Goal: Task Accomplishment & Management: Complete application form

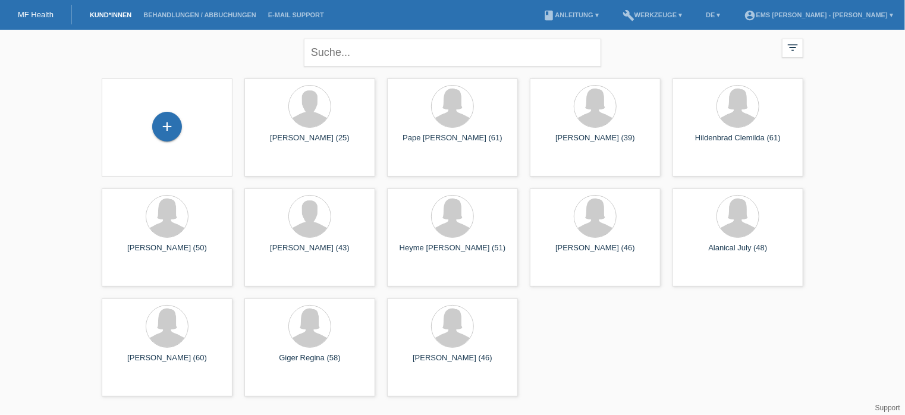
click at [167, 127] on div "+" at bounding box center [167, 127] width 30 height 30
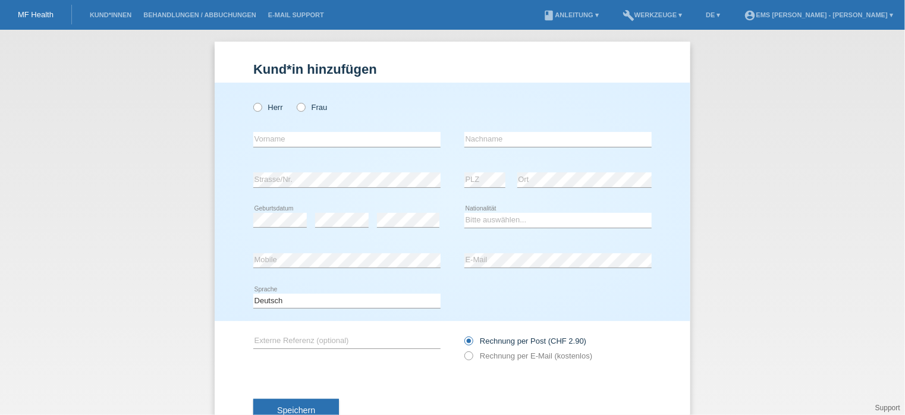
click at [295, 101] on icon at bounding box center [295, 101] width 0 height 0
click at [297, 105] on input "Frau" at bounding box center [301, 107] width 8 height 8
radio input "true"
click at [256, 143] on input "text" at bounding box center [346, 139] width 187 height 15
type input "Schopa"
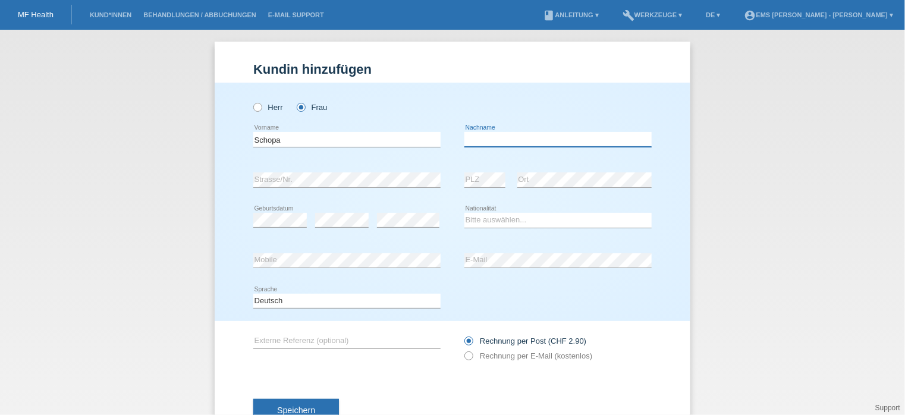
click at [489, 142] on input "text" at bounding box center [557, 139] width 187 height 15
type input "Zozima"
drag, startPoint x: 488, startPoint y: 223, endPoint x: 812, endPoint y: 247, distance: 325.5
click at [812, 247] on div "Kund*in hinzufügen Kunde hinzufügen Kundin hinzufügen Herr Frau Schopa error Vo…" at bounding box center [452, 222] width 905 height 385
click at [531, 222] on select "Bitte auswählen... Schweiz Deutschland Liechtenstein Österreich ------------ Af…" at bounding box center [557, 220] width 187 height 14
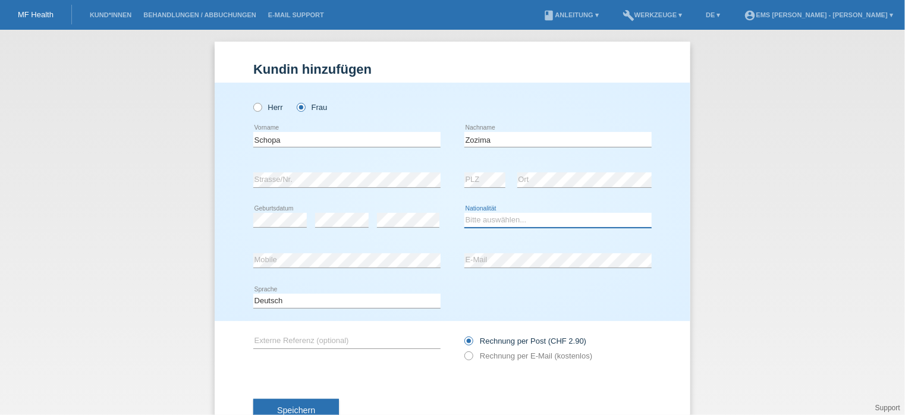
select select "CH"
click at [464, 213] on select "Bitte auswählen... Schweiz Deutschland Liechtenstein Österreich ------------ Af…" at bounding box center [557, 220] width 187 height 14
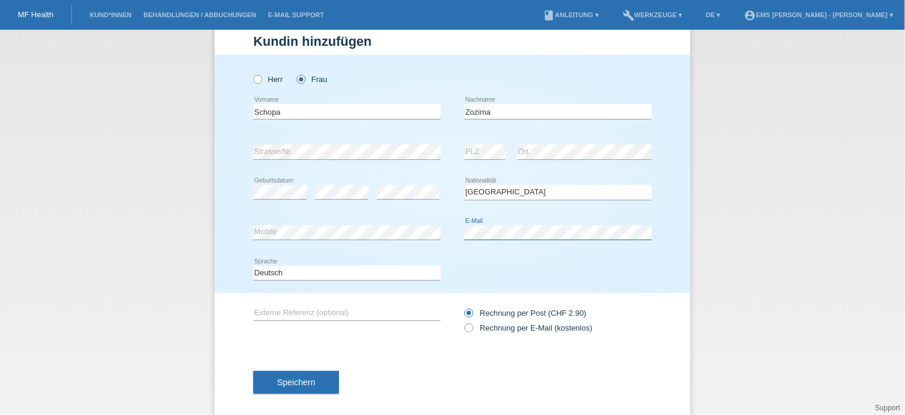
scroll to position [29, 0]
click at [300, 382] on span "Speichern" at bounding box center [296, 382] width 38 height 10
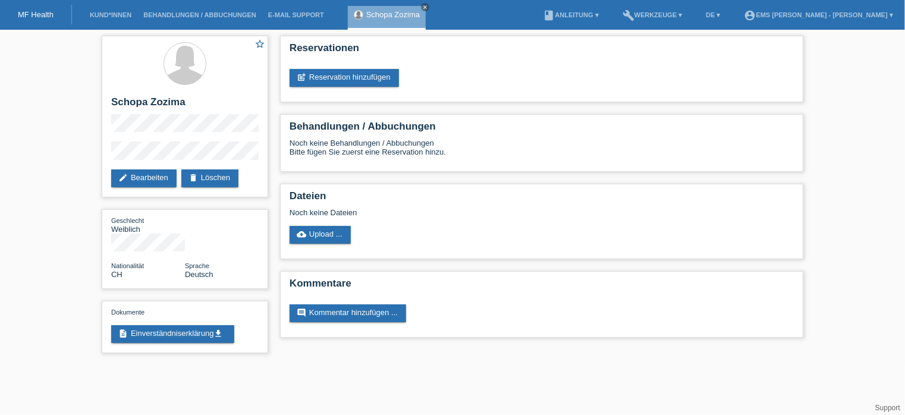
click at [357, 77] on link "post_add Reservation hinzufügen" at bounding box center [344, 78] width 109 height 18
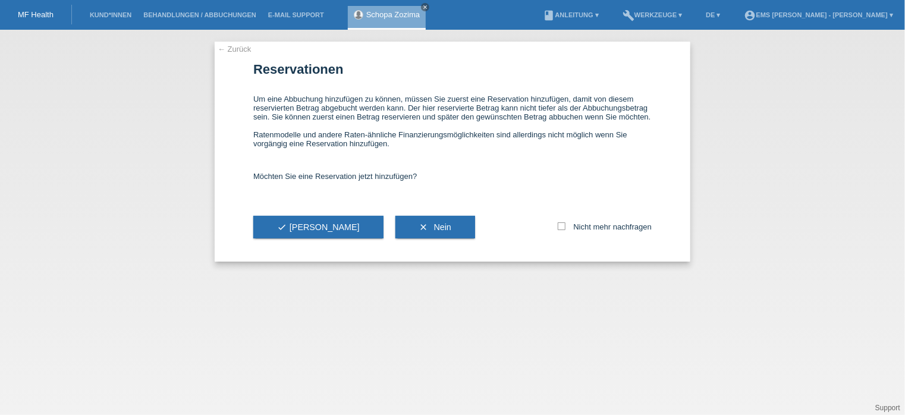
click at [303, 231] on button "check Ja" at bounding box center [318, 227] width 130 height 23
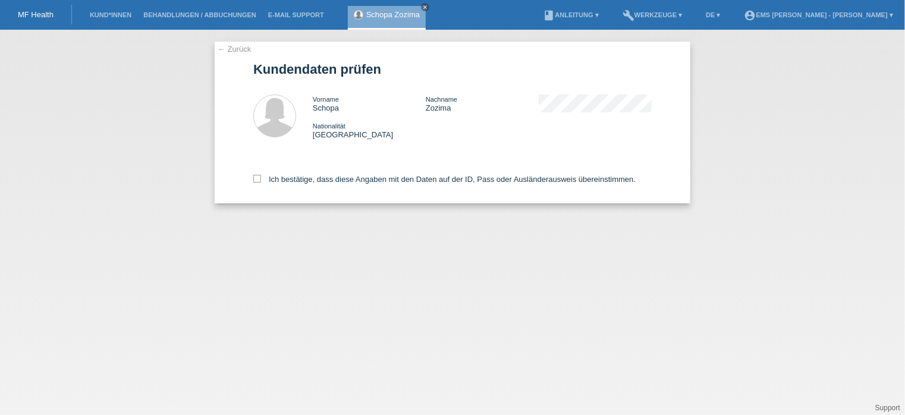
click at [257, 178] on icon at bounding box center [257, 179] width 8 height 8
click at [257, 178] on input "Ich bestätige, dass diese Angaben mit den Daten auf der ID, Pass oder Ausländer…" at bounding box center [257, 179] width 8 height 8
checkbox input "true"
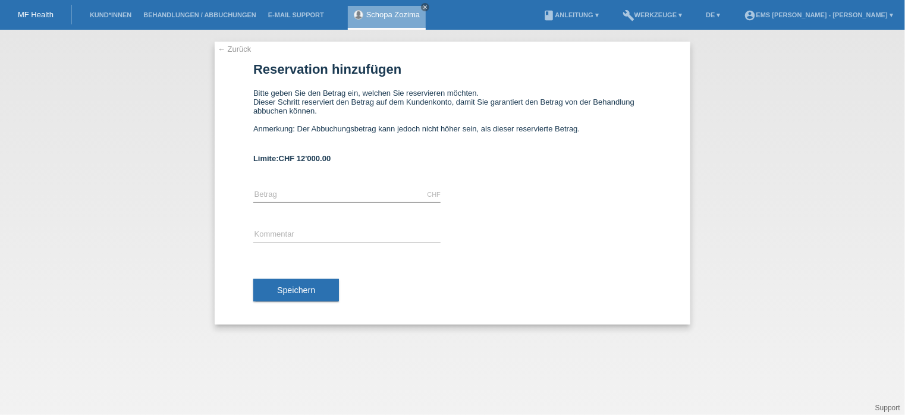
click at [240, 51] on link "← Zurück" at bounding box center [234, 49] width 33 height 9
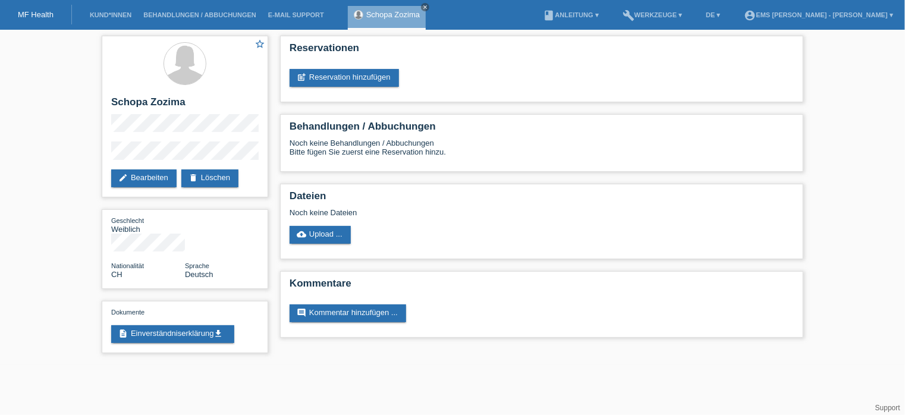
click at [227, 177] on link "delete Löschen" at bounding box center [209, 178] width 57 height 18
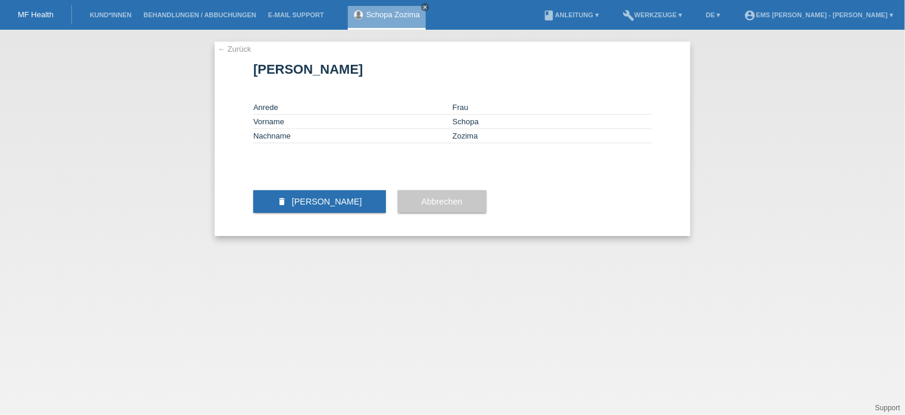
click at [333, 206] on span "[PERSON_NAME]" at bounding box center [327, 202] width 70 height 10
